Goal: Transaction & Acquisition: Purchase product/service

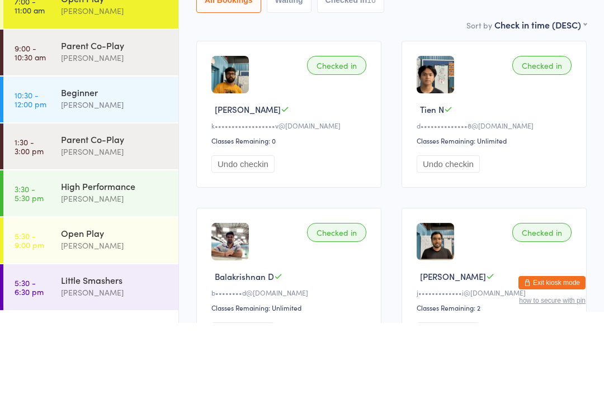
click at [136, 317] on ul "7:00 - 11:00 am Open Play Calvin Kristanto 9:00 - 10:30 am Parent Co-Play Belle…" at bounding box center [89, 225] width 178 height 340
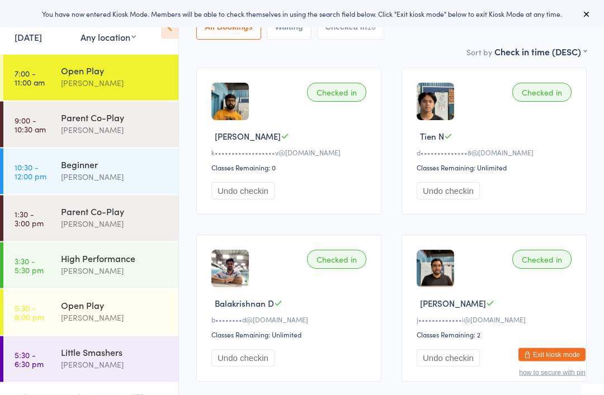
scroll to position [129, 0]
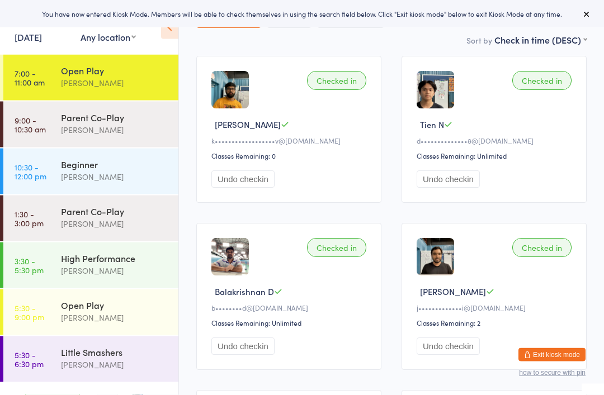
click at [153, 299] on div "Open Play" at bounding box center [115, 305] width 108 height 12
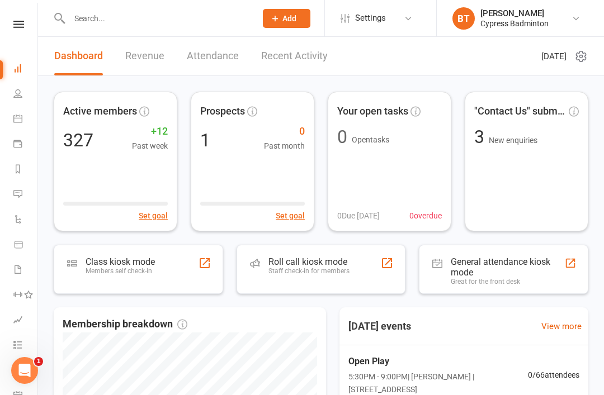
click at [338, 258] on div "Roll call kiosk mode" at bounding box center [308, 261] width 81 height 11
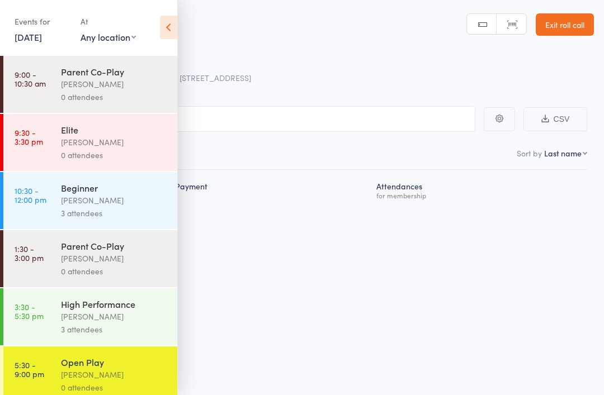
scroll to position [103, 0]
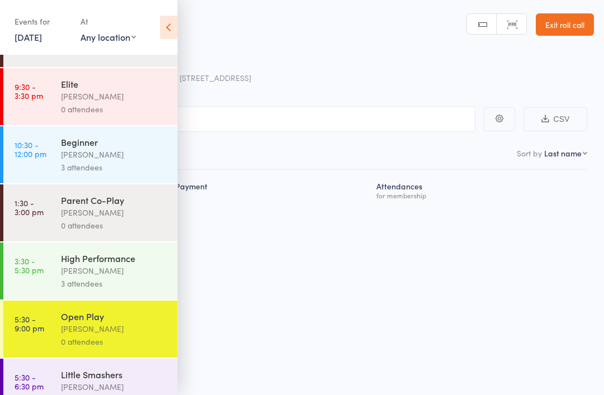
click at [104, 335] on div "Calvin Kristanto" at bounding box center [114, 328] width 107 height 13
click at [170, 31] on icon at bounding box center [168, 27] width 17 height 23
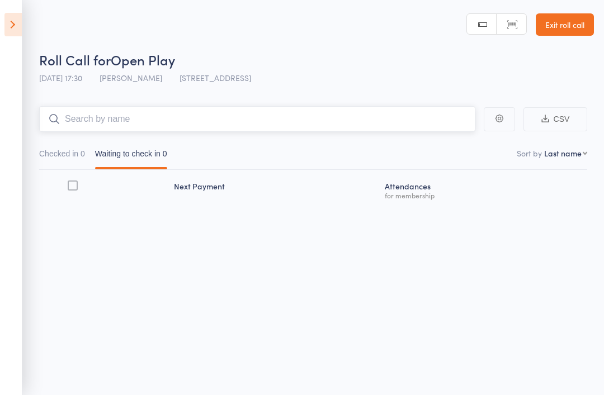
click at [177, 119] on input "search" at bounding box center [257, 119] width 436 height 26
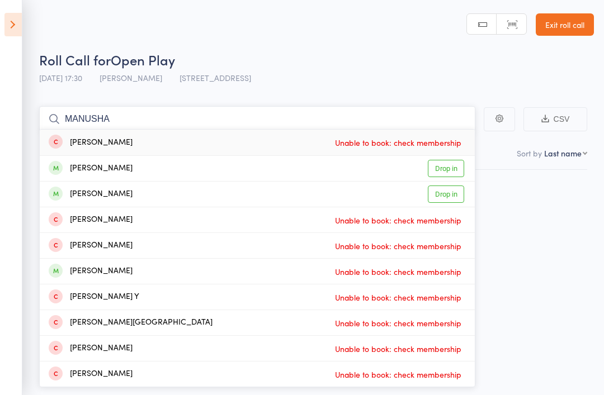
type input "MANUSHA"
click at [456, 165] on link "Drop in" at bounding box center [445, 168] width 36 height 17
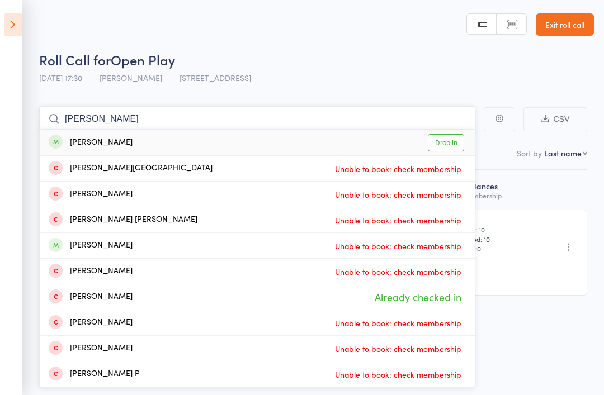
type input "ANUSHA"
click at [440, 142] on link "Drop in" at bounding box center [445, 142] width 36 height 17
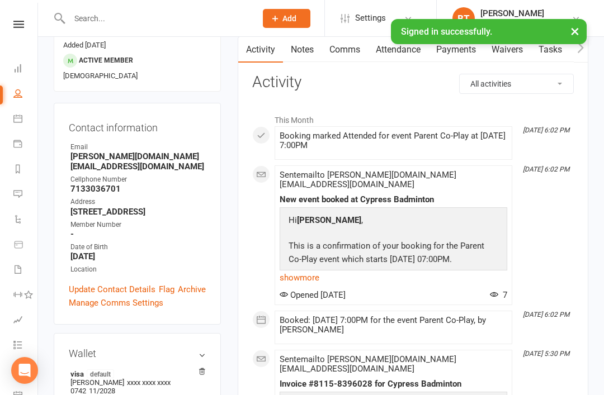
scroll to position [115, 0]
click at [93, 12] on input "text" at bounding box center [157, 19] width 182 height 16
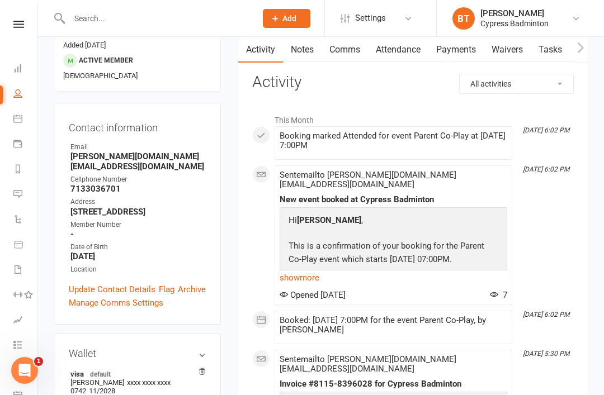
click at [137, 20] on input "text" at bounding box center [157, 19] width 182 height 16
click at [165, 22] on input "text" at bounding box center [157, 19] width 182 height 16
type input "K"
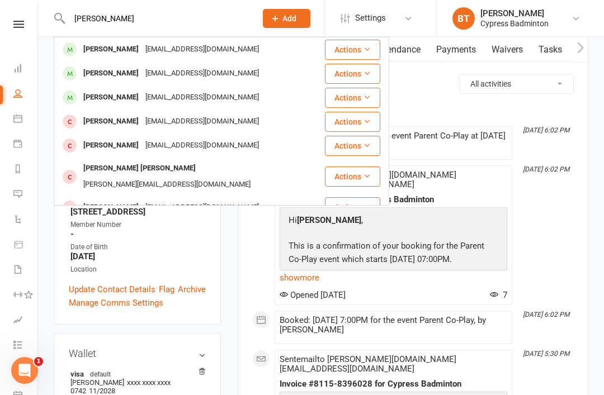
type input "KANDURI"
click at [130, 52] on div "Krishna Kanduri" at bounding box center [111, 49] width 62 height 16
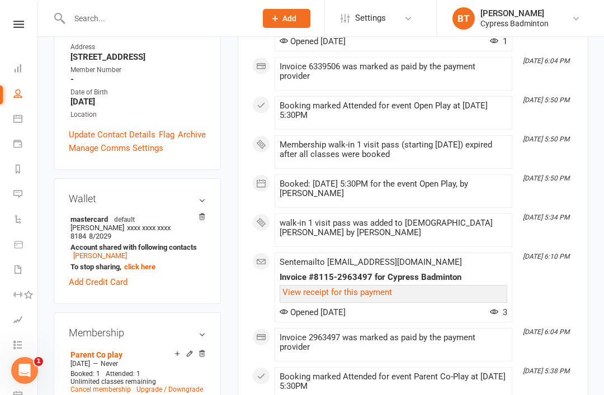
scroll to position [261, 0]
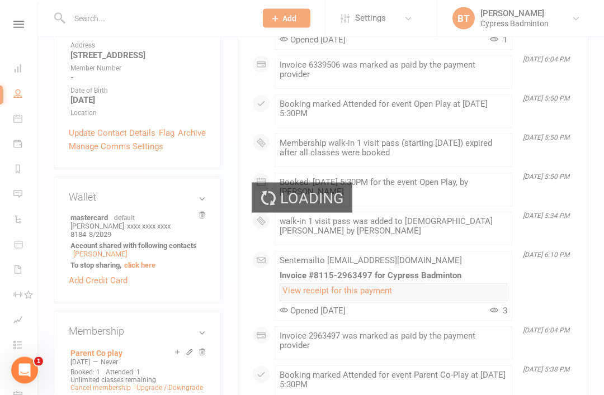
scroll to position [262, 0]
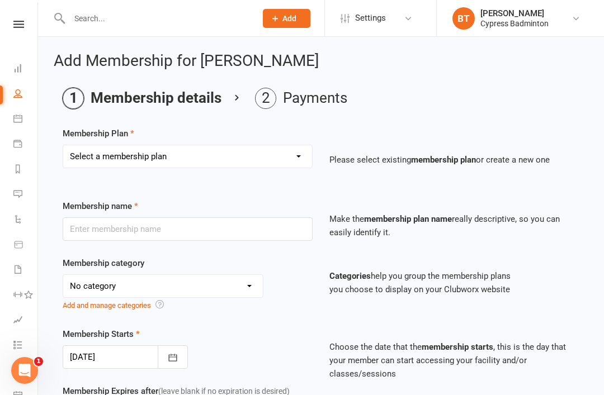
click at [194, 160] on select "Select a membership plan Create new Membership Plan walk-in 1 visit pass walk-i…" at bounding box center [187, 156] width 249 height 22
select select "1"
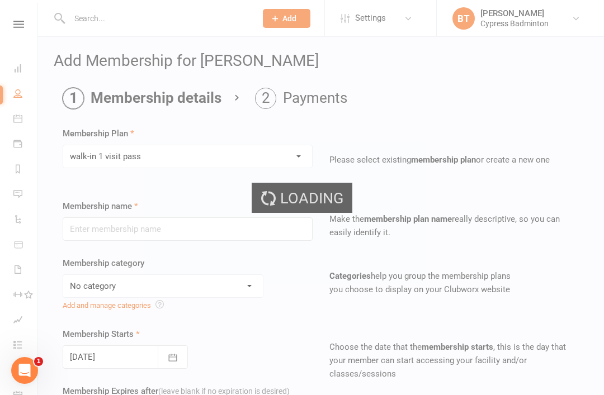
type input "walk-in 1 visit pass"
select select "29"
type input "1"
select select "1"
type input "1"
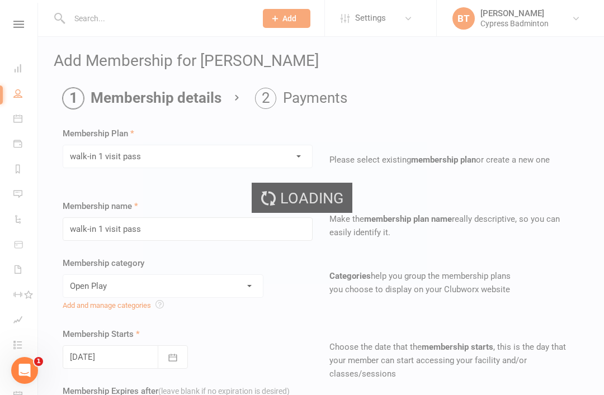
type input "11 Oct 2025"
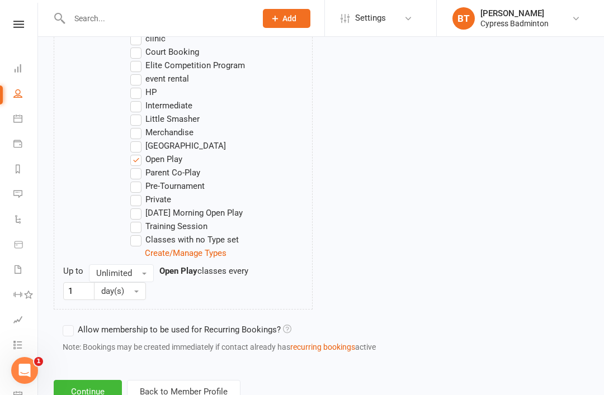
scroll to position [686, 0]
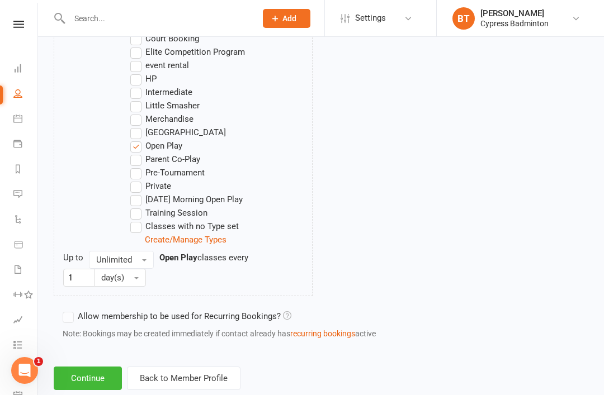
click at [99, 379] on button "Continue" at bounding box center [88, 378] width 68 height 23
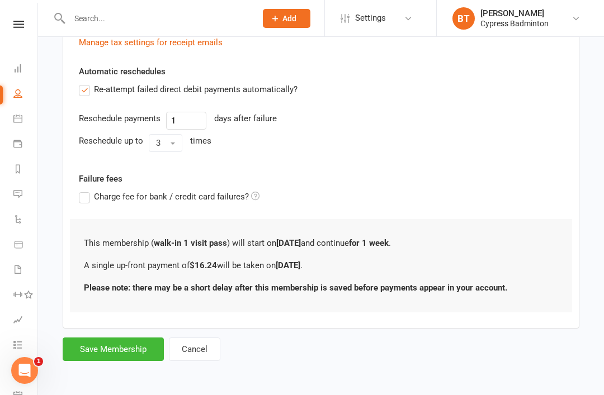
scroll to position [0, 0]
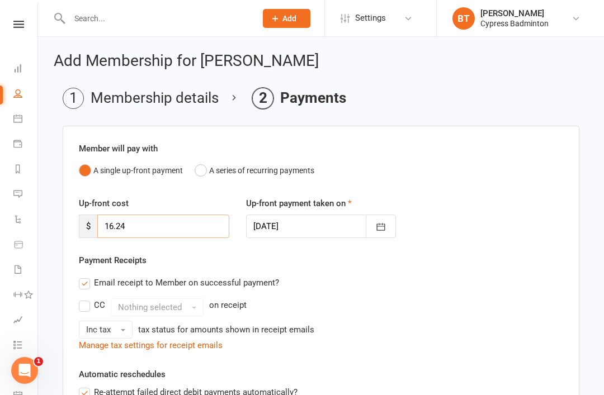
click at [185, 220] on input "16.24" at bounding box center [163, 226] width 132 height 23
type input "1"
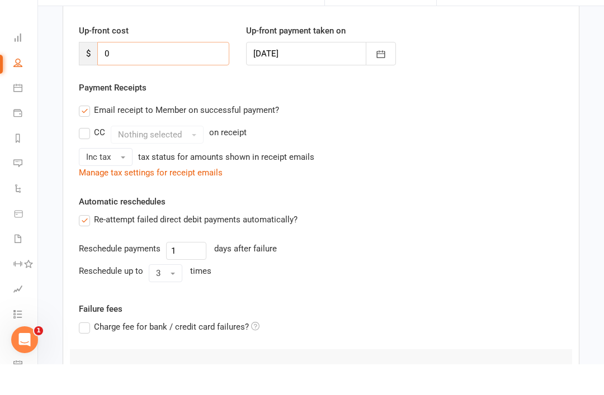
scroll to position [262, 0]
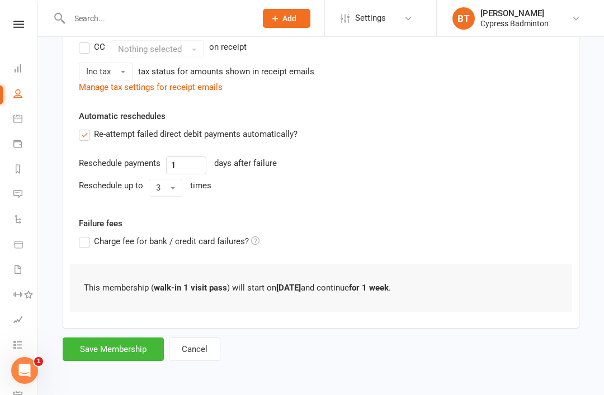
type input "0"
click at [83, 338] on button "Save Membership" at bounding box center [113, 349] width 101 height 23
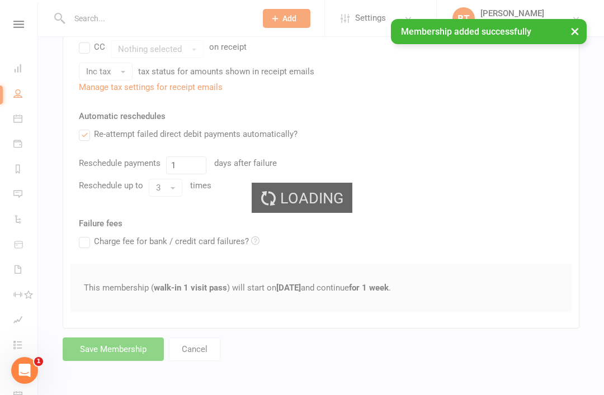
scroll to position [231, 0]
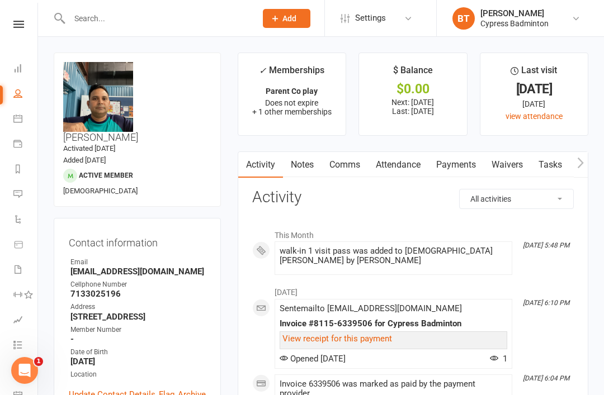
click at [20, 26] on icon at bounding box center [18, 24] width 11 height 7
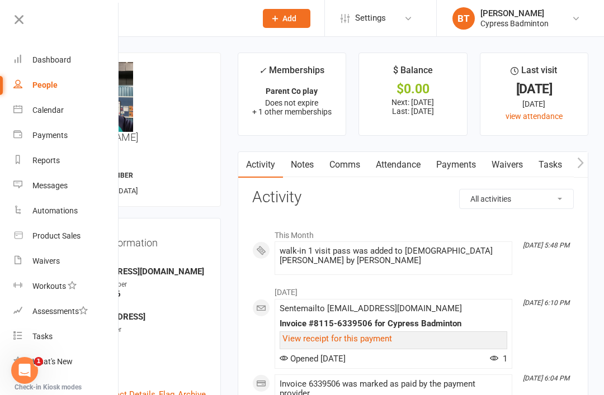
click at [90, 243] on link "Product Sales" at bounding box center [66, 236] width 106 height 25
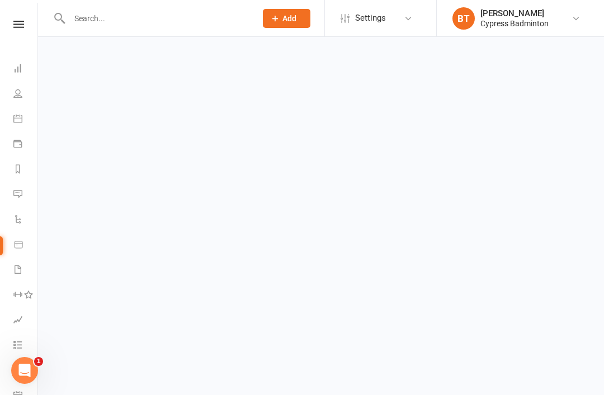
select select "100"
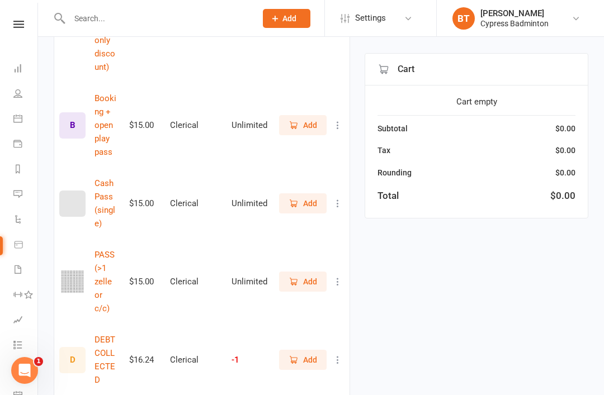
scroll to position [782, 0]
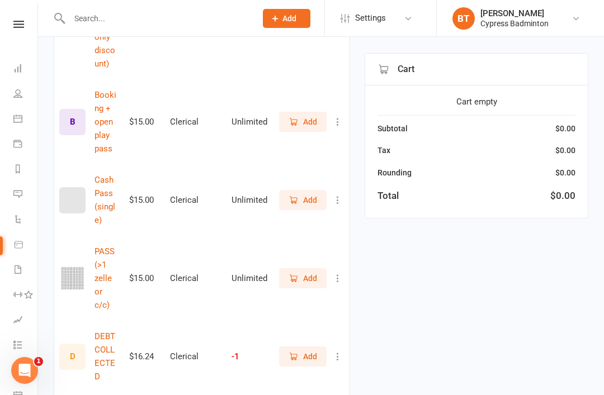
click at [308, 272] on span "Add" at bounding box center [310, 278] width 14 height 12
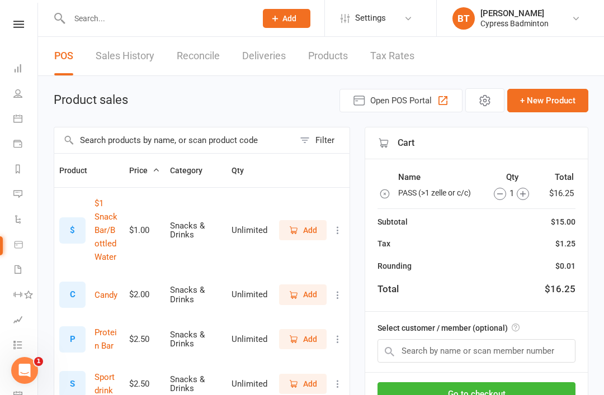
click at [187, 135] on input "text" at bounding box center [174, 140] width 240 height 26
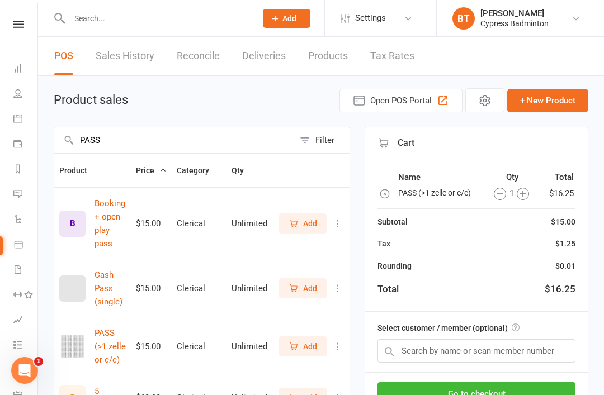
type input "PASS"
click at [548, 351] on input "text" at bounding box center [476, 350] width 198 height 23
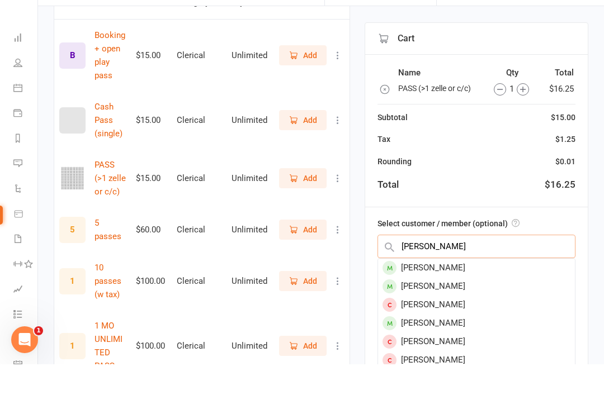
type input "KANDURI"
click at [470, 289] on div "Krishna Kanduri" at bounding box center [476, 298] width 197 height 18
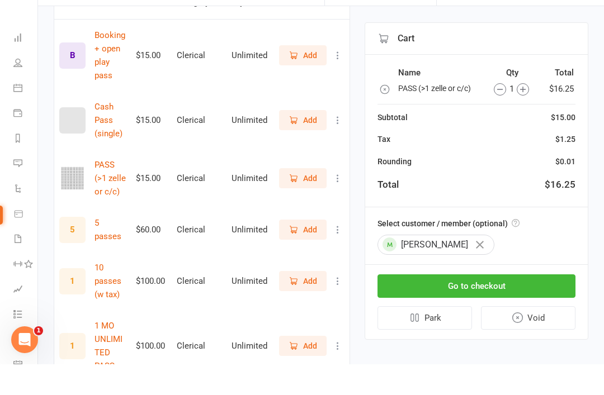
scroll to position [169, 0]
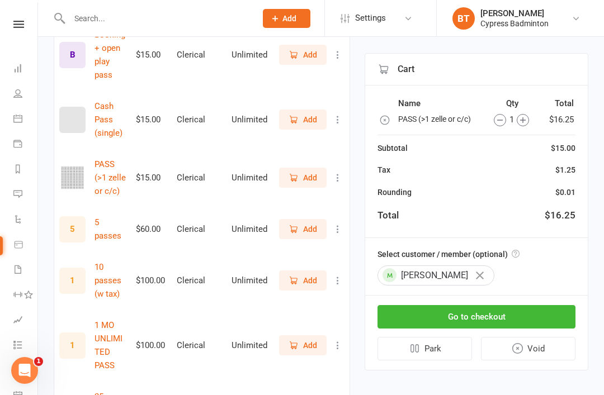
click at [550, 312] on button "Go to checkout" at bounding box center [476, 316] width 198 height 23
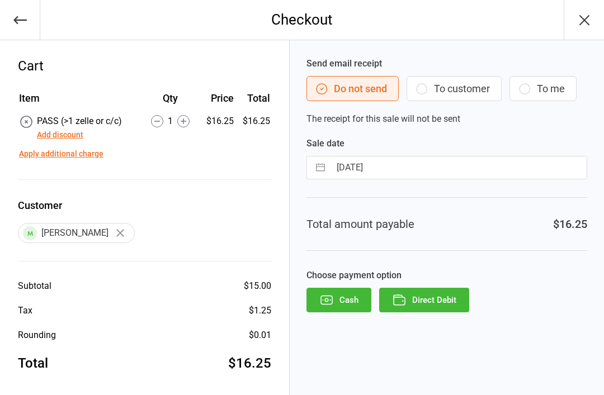
click at [458, 305] on button "Direct Debit" at bounding box center [424, 300] width 90 height 25
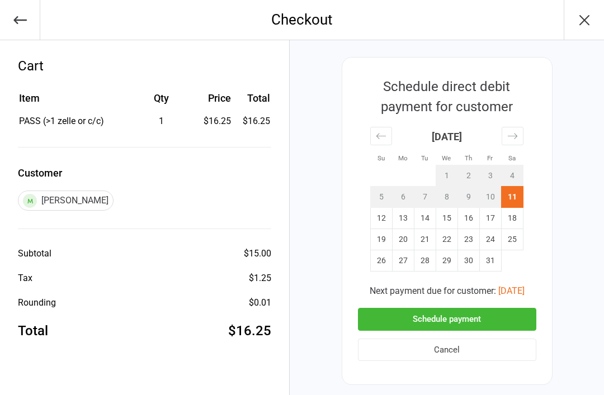
click at [512, 317] on button "Schedule payment" at bounding box center [447, 319] width 178 height 23
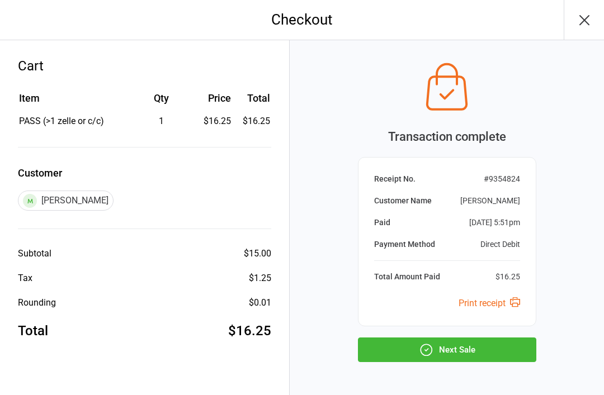
click at [518, 346] on button "Next Sale" at bounding box center [447, 350] width 178 height 25
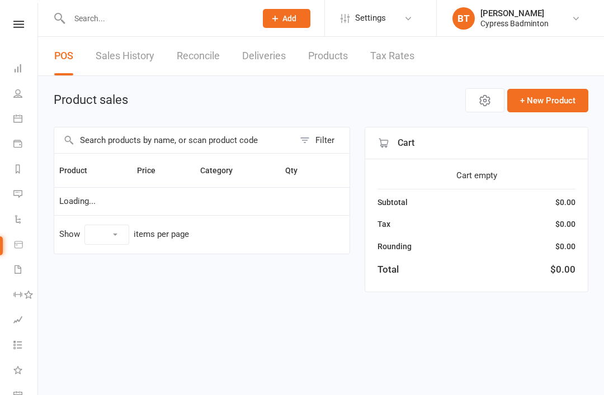
select select "100"
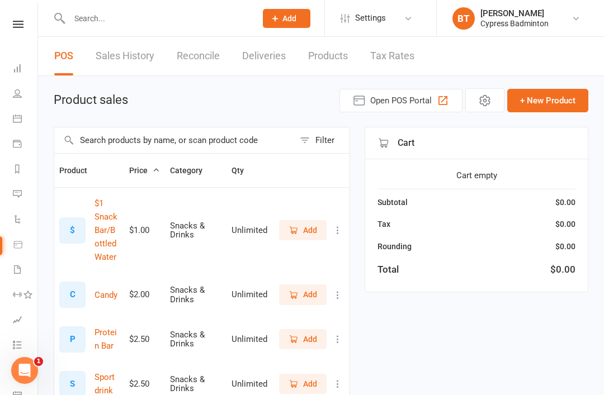
scroll to position [0, 1]
click at [9, 26] on link at bounding box center [18, 24] width 40 height 7
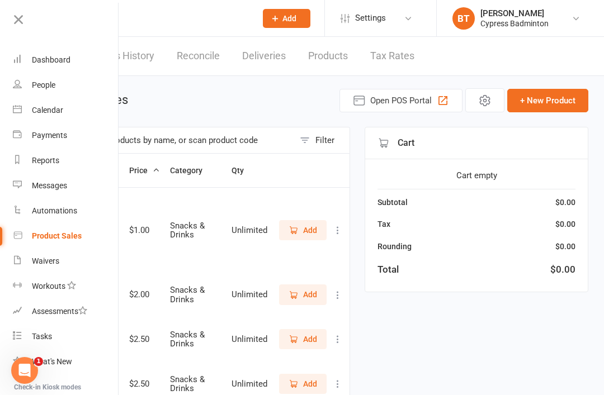
click at [68, 258] on link "Waivers" at bounding box center [66, 261] width 106 height 25
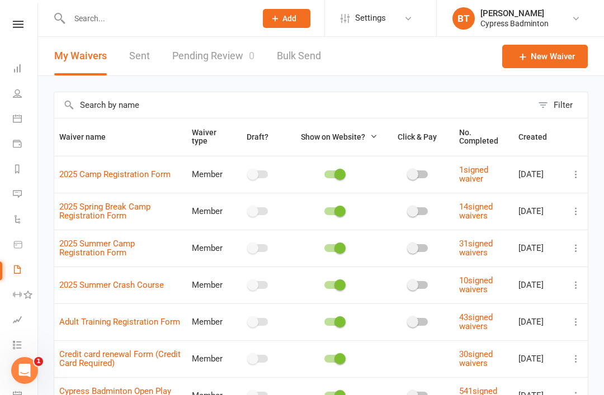
click at [18, 174] on link "Reports" at bounding box center [25, 170] width 25 height 25
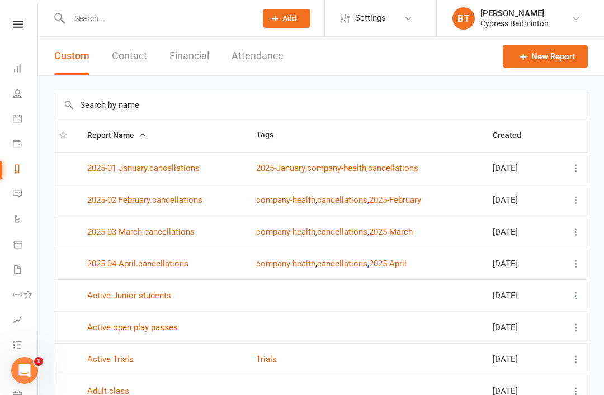
click at [188, 51] on button "Financial" at bounding box center [189, 56] width 40 height 39
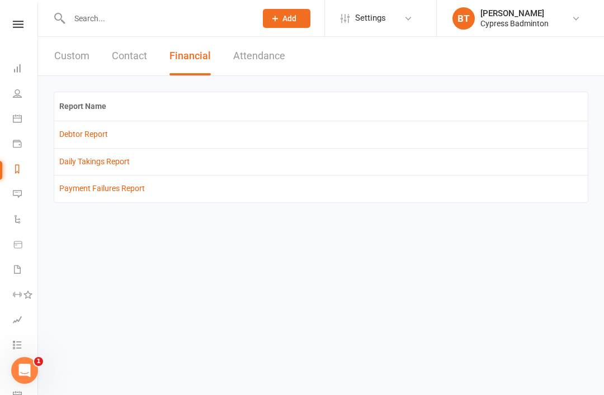
click at [97, 135] on link "Debtor Report" at bounding box center [83, 134] width 49 height 9
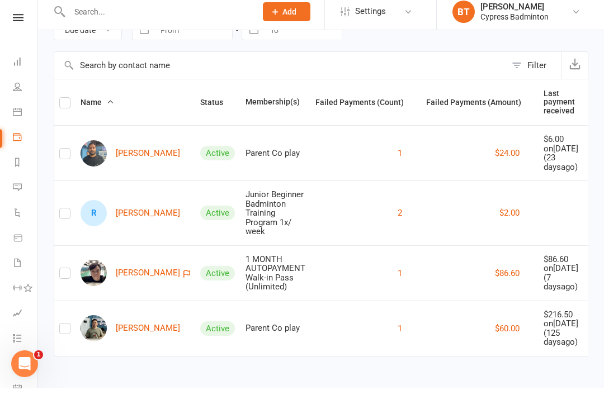
scroll to position [144, 0]
